Goal: Information Seeking & Learning: Check status

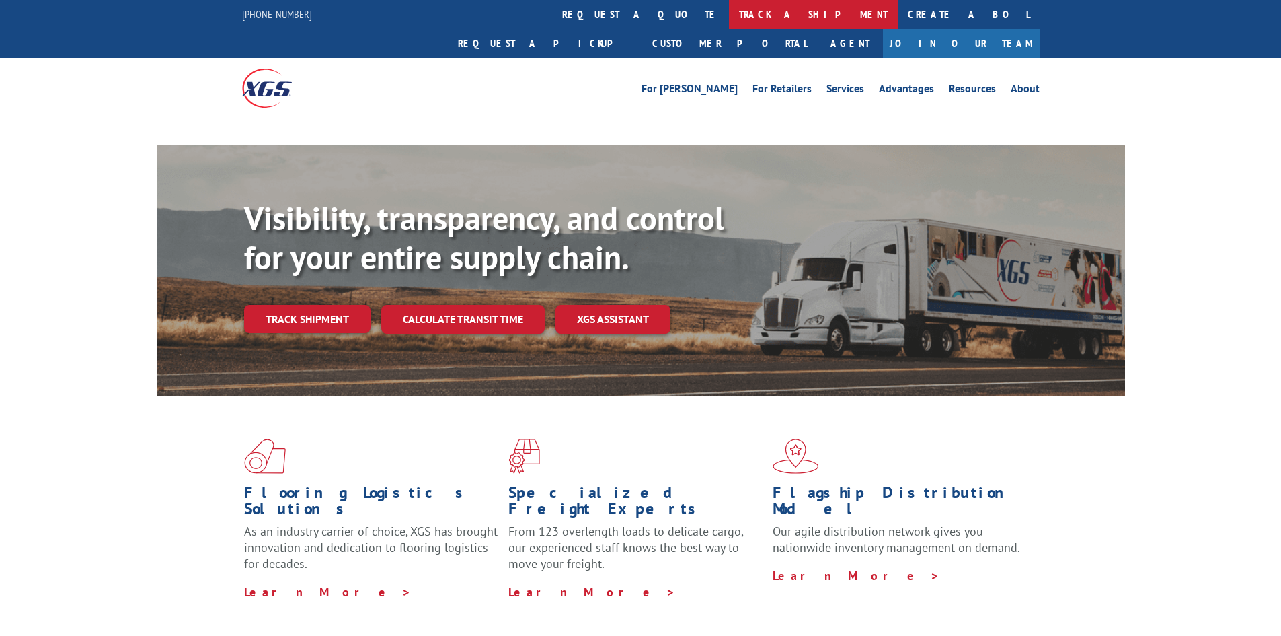
click at [729, 26] on link "track a shipment" at bounding box center [813, 14] width 169 height 29
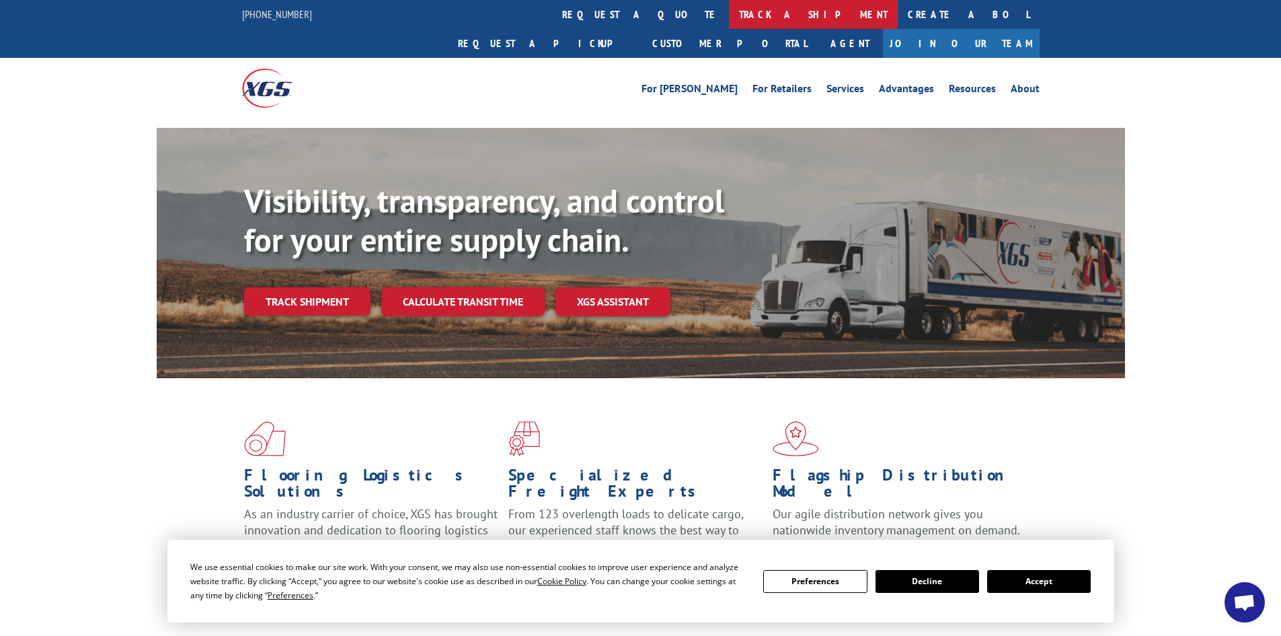
click at [729, 18] on link "track a shipment" at bounding box center [813, 14] width 169 height 29
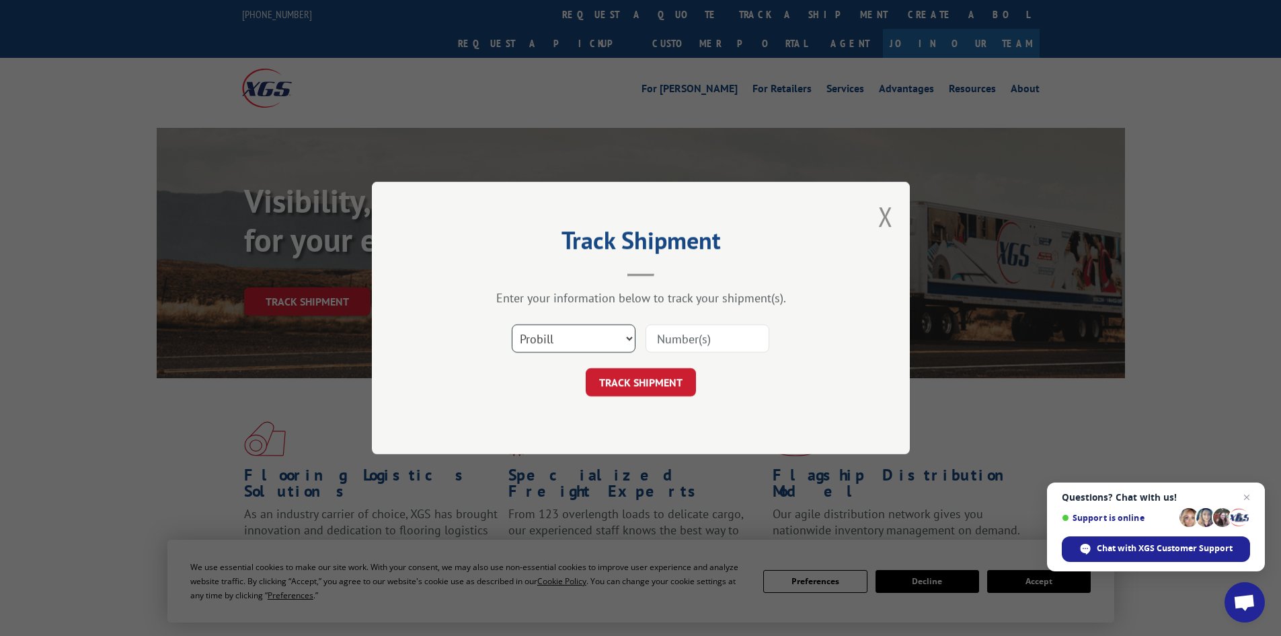
drag, startPoint x: 548, startPoint y: 343, endPoint x: 541, endPoint y: 346, distance: 7.9
click at [548, 343] on select "Select category... Probill BOL PO" at bounding box center [574, 338] width 124 height 28
select select "bol"
click at [512, 324] on select "Select category... Probill BOL PO" at bounding box center [574, 338] width 124 height 28
click at [679, 331] on input at bounding box center [708, 338] width 124 height 28
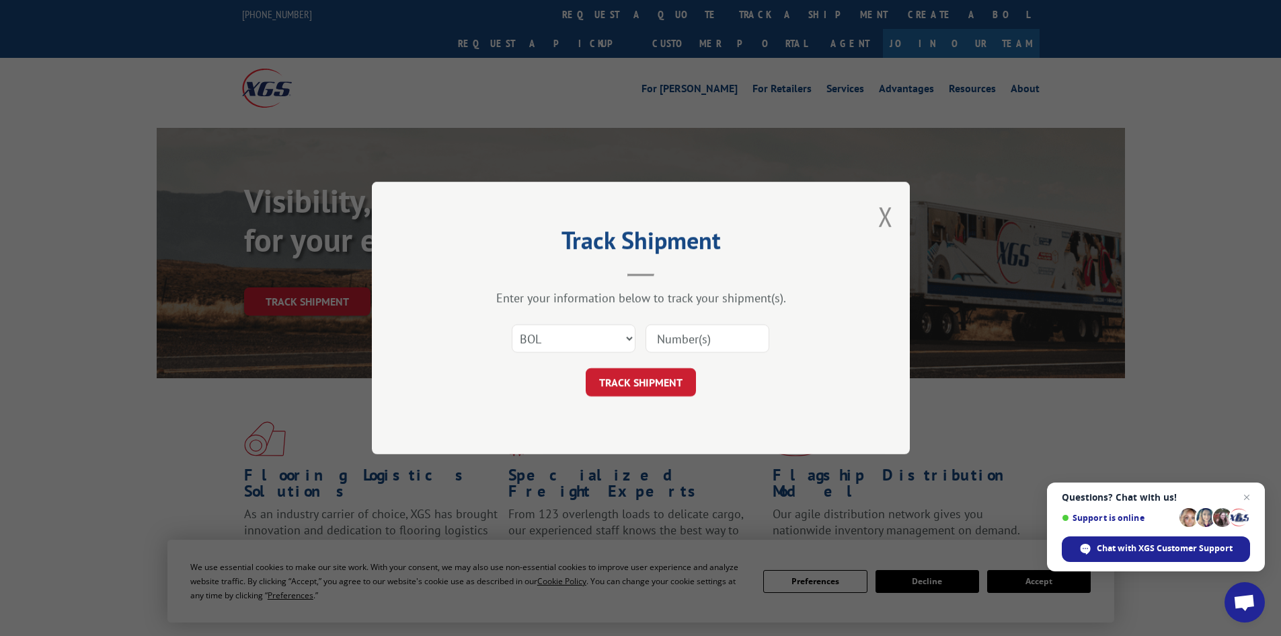
paste input "6008807"
type input "6008807"
click button "TRACK SHIPMENT" at bounding box center [641, 382] width 110 height 28
